Goal: Navigation & Orientation: Find specific page/section

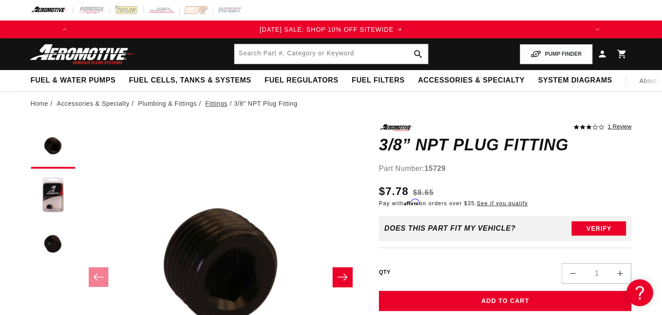
click at [217, 100] on link "Fittings" at bounding box center [216, 104] width 22 height 10
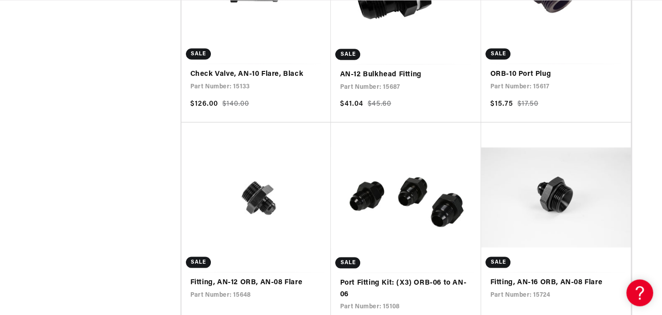
scroll to position [1609, 0]
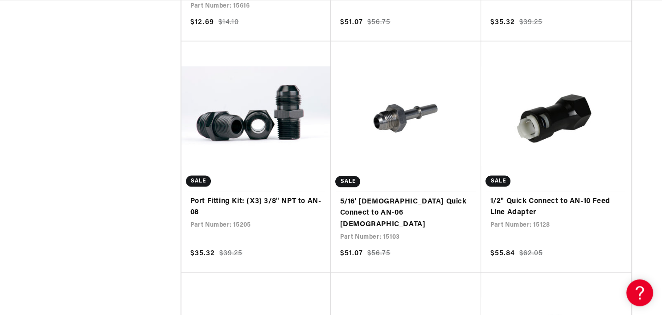
scroll to position [5098, 0]
